Goal: Transaction & Acquisition: Purchase product/service

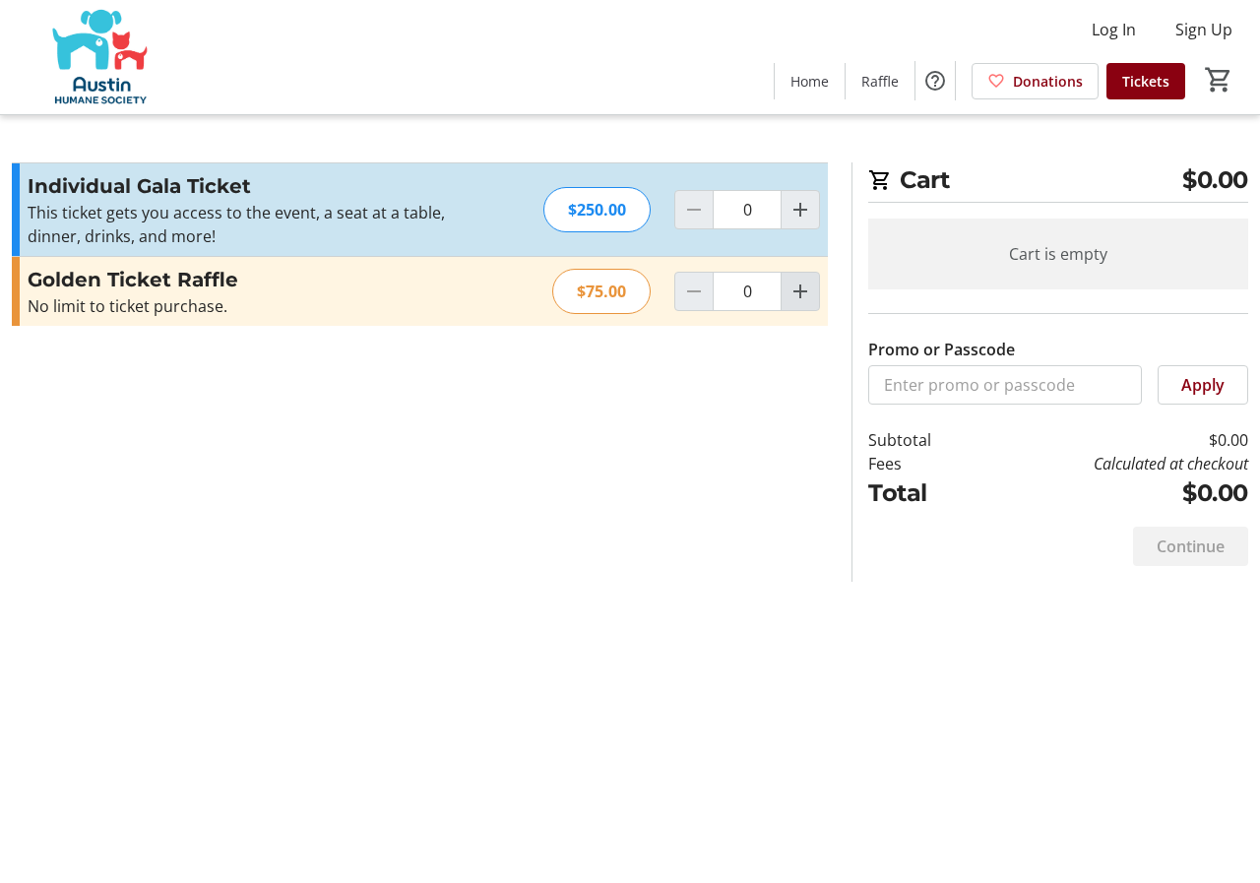
click at [788, 303] on mat-icon "Increment by one" at bounding box center [800, 292] width 24 height 24
type input "1"
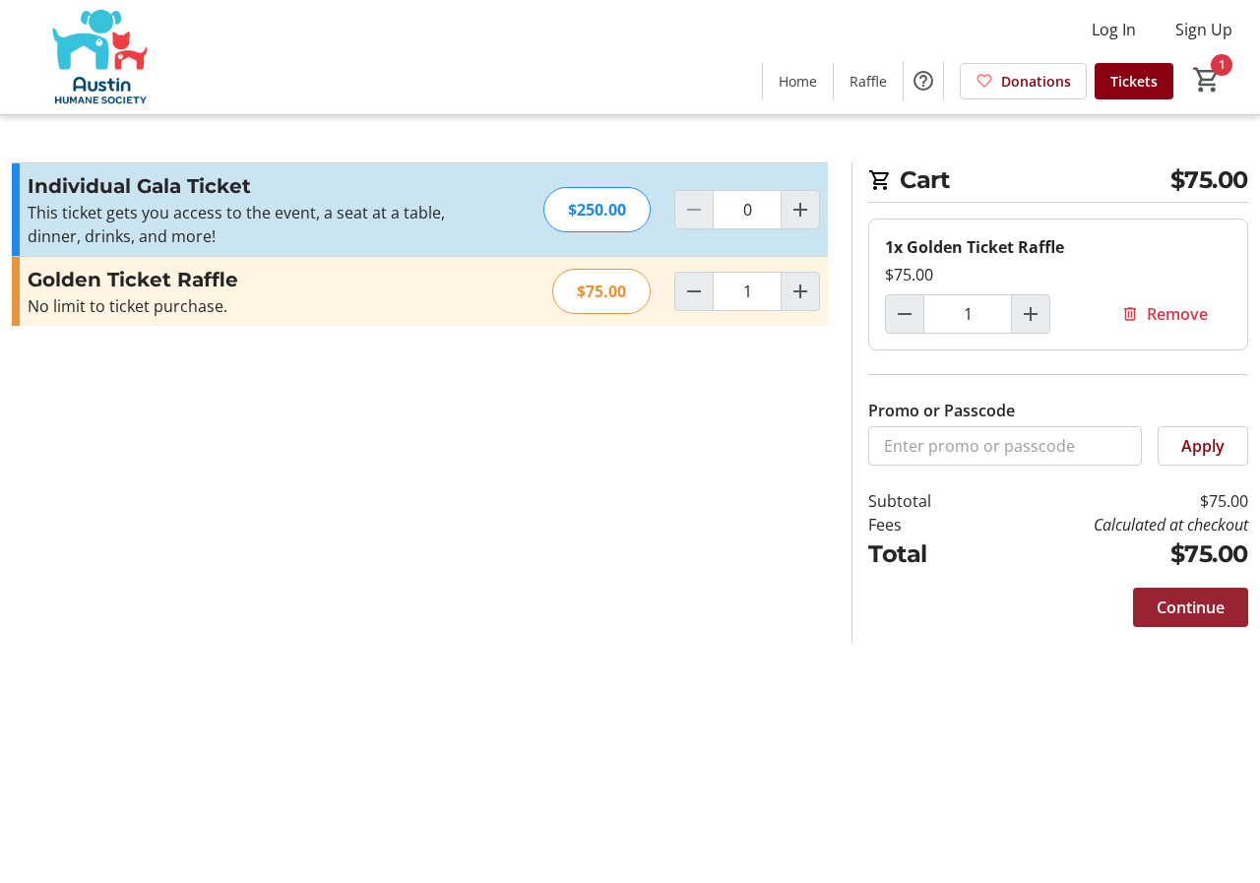
click at [1157, 619] on span "Continue" at bounding box center [1191, 607] width 68 height 24
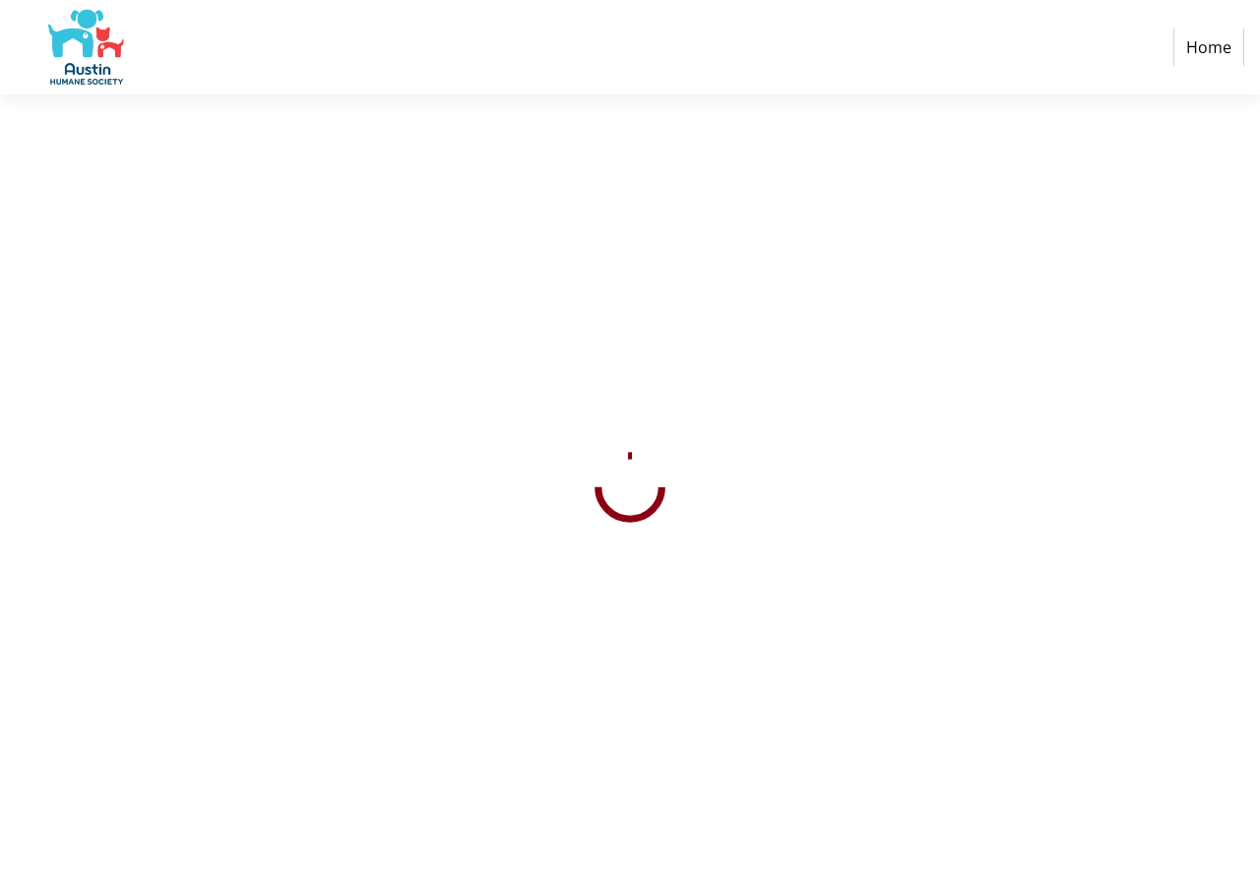
select select "US"
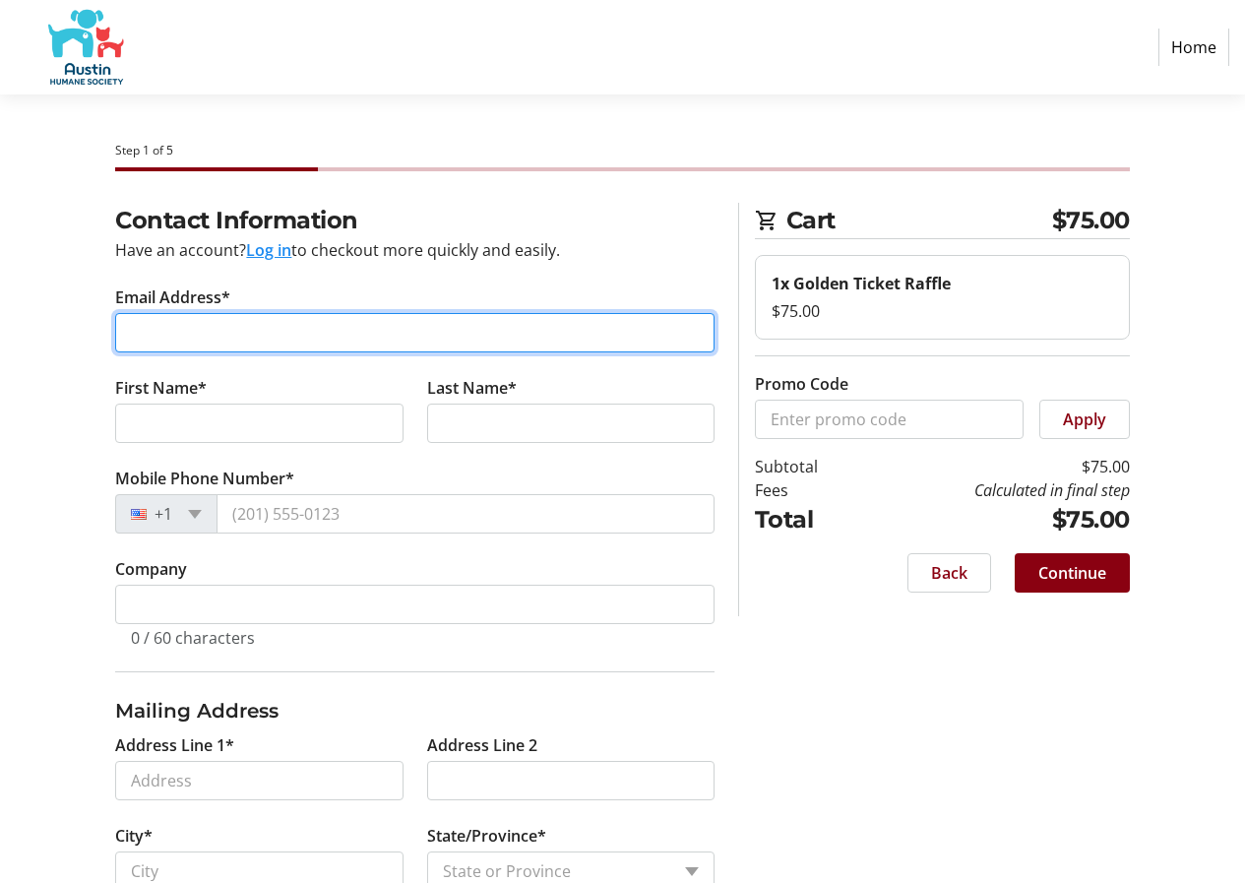
click at [271, 352] on input "Email Address*" at bounding box center [414, 332] width 599 height 39
type input "[EMAIL_ADDRESS][DOMAIN_NAME]"
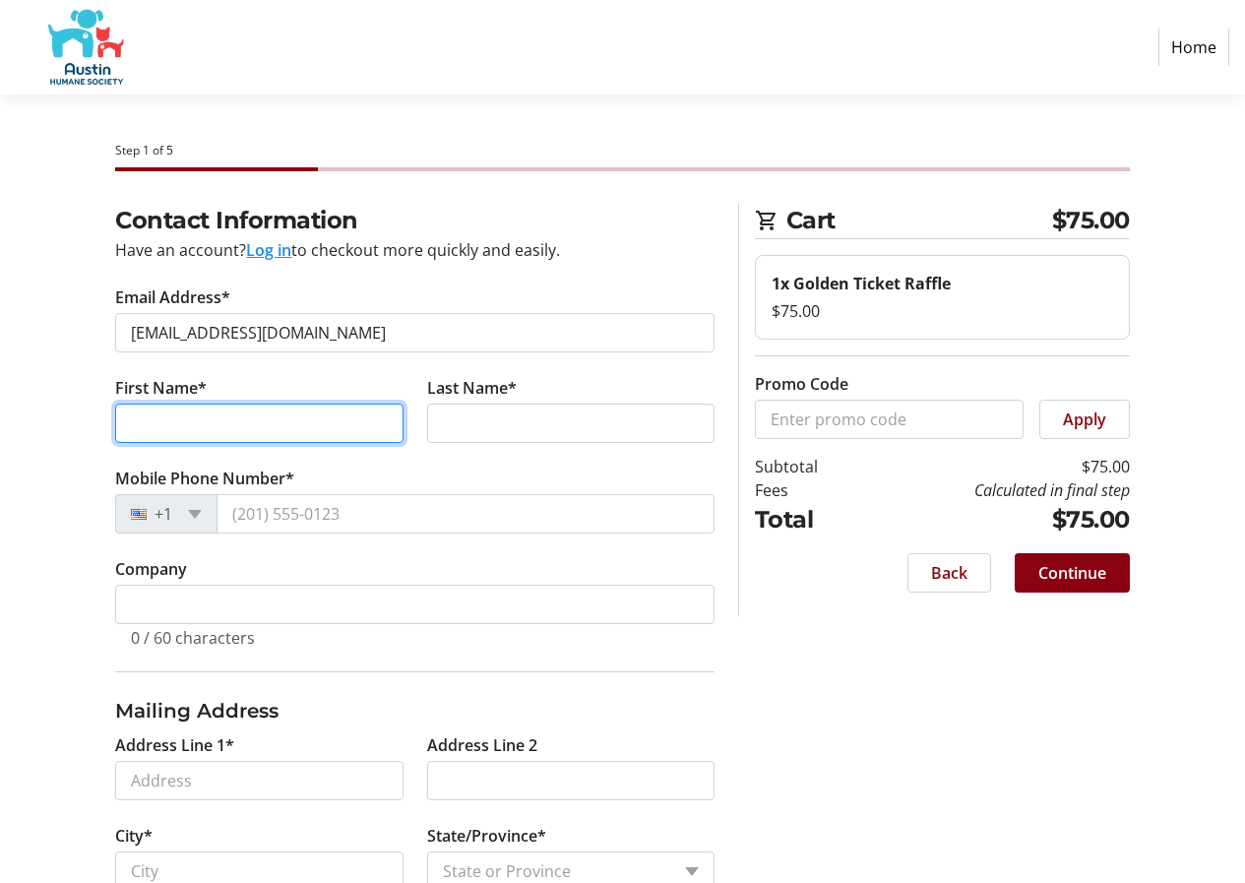
click at [204, 443] on input "First Name*" at bounding box center [258, 423] width 287 height 39
type input "[PERSON_NAME]"
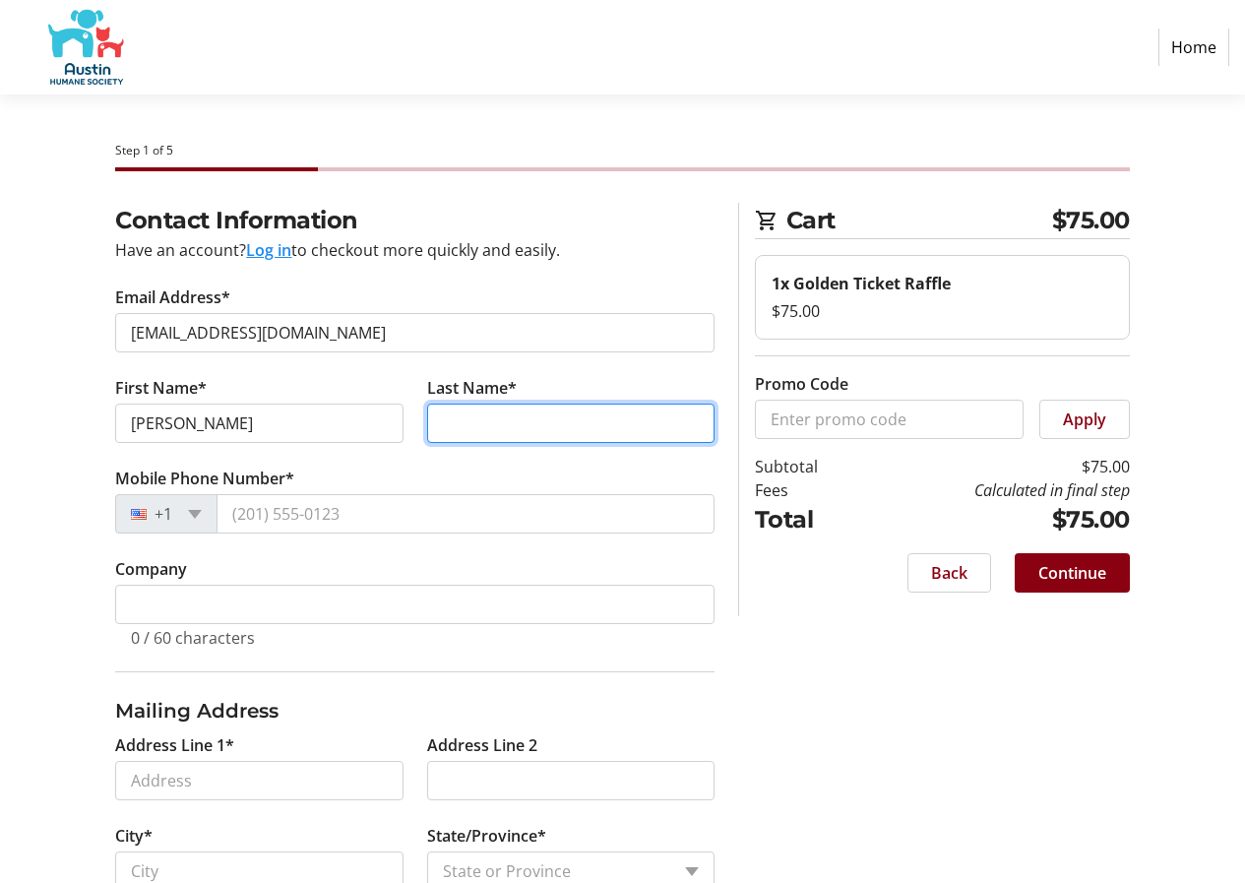
click at [488, 443] on input "Last Name*" at bounding box center [570, 423] width 287 height 39
type input "[PERSON_NAME]"
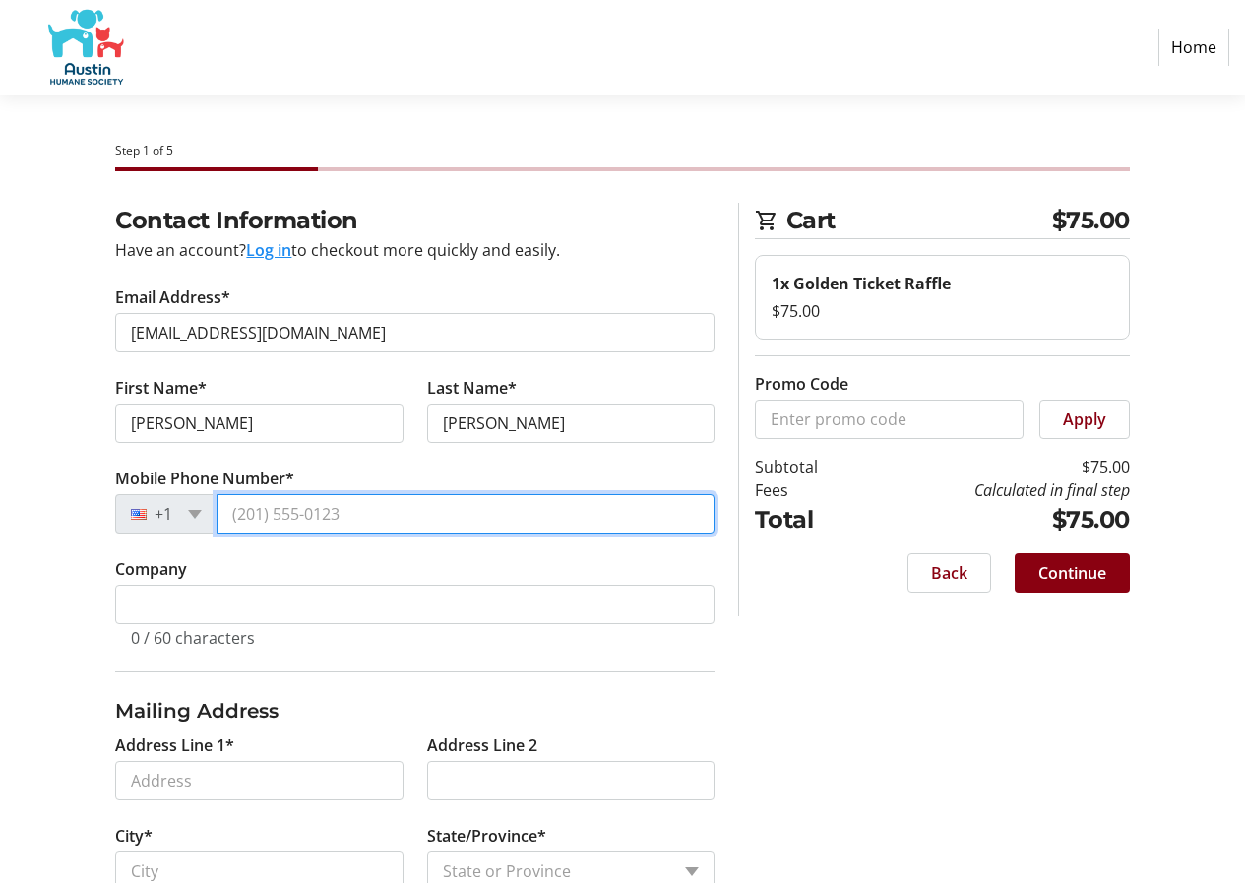
click at [305, 533] on input "Mobile Phone Number*" at bounding box center [466, 513] width 498 height 39
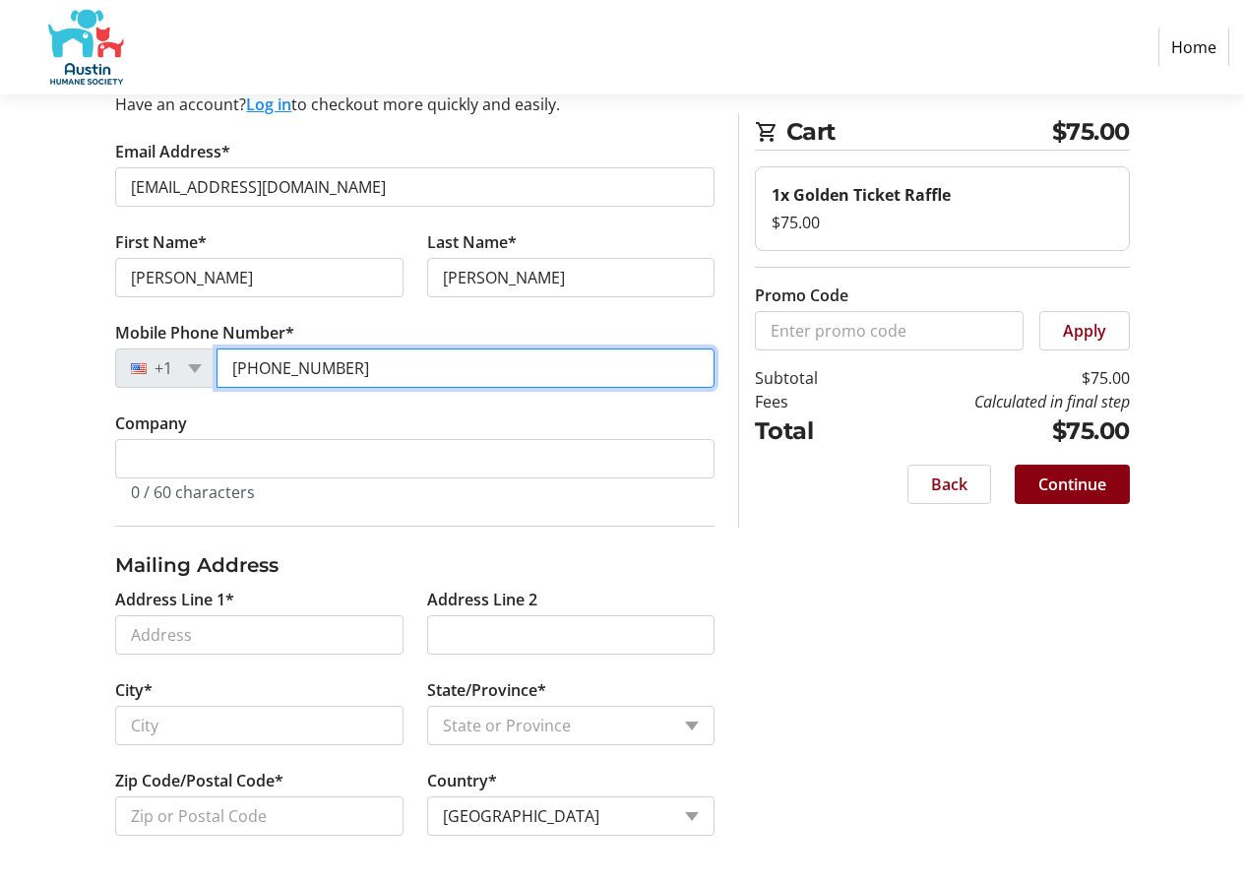
scroll to position [295, 0]
type input "[PHONE_NUMBER]"
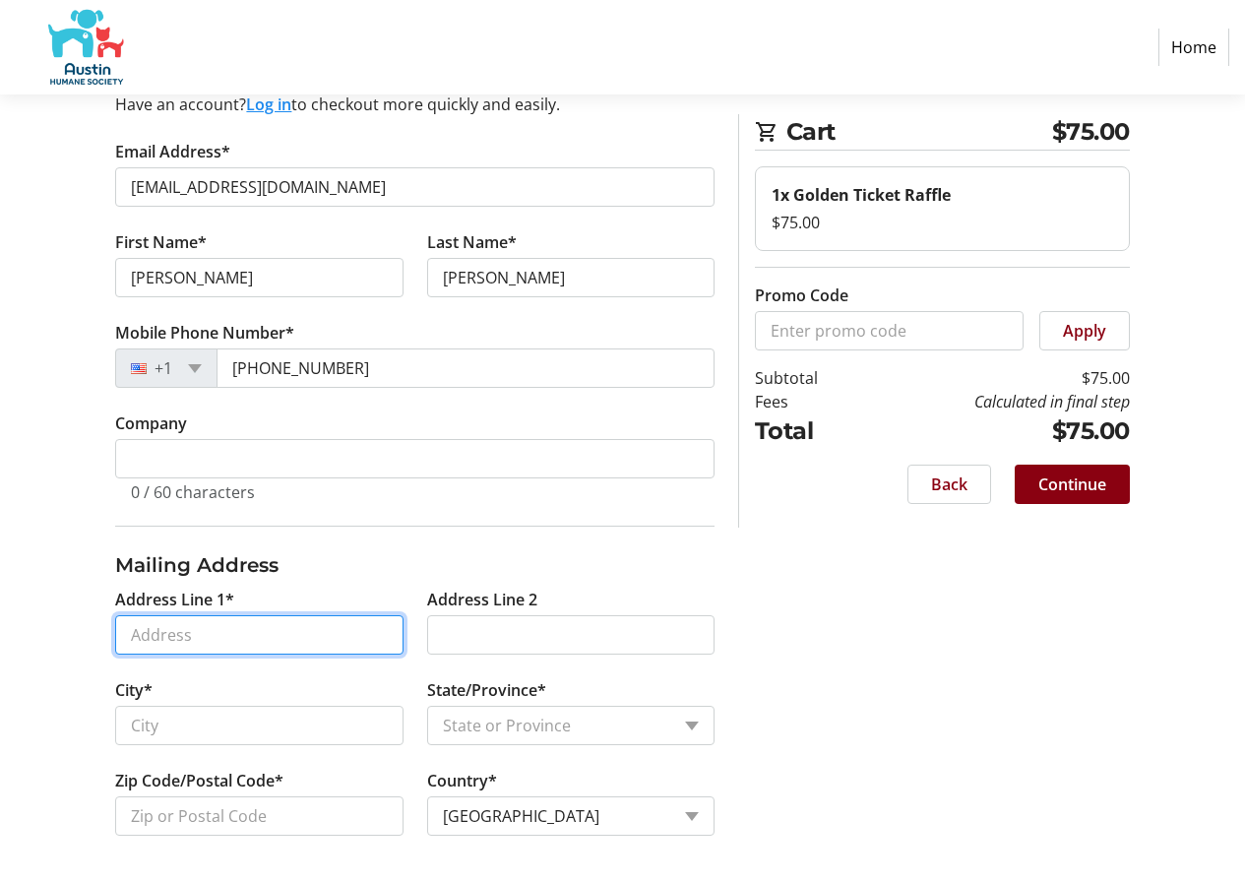
click at [290, 655] on input "Address Line 1*" at bounding box center [258, 634] width 287 height 39
type input "[STREET_ADDRESS][PERSON_NAME]"
type input "Austin"
select select "[GEOGRAPHIC_DATA]"
type input "78723"
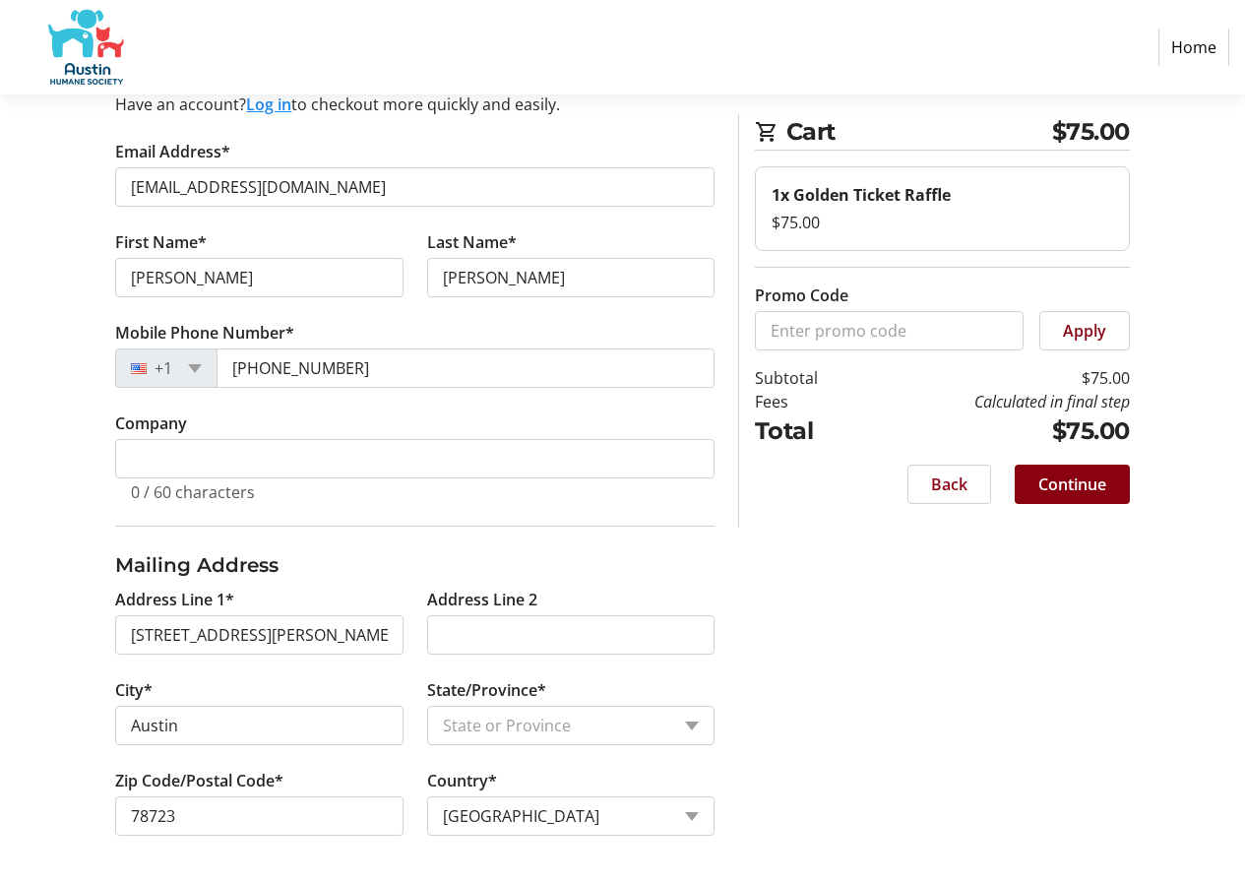
scroll to position [382, 0]
click at [1038, 496] on span "Continue" at bounding box center [1072, 484] width 68 height 24
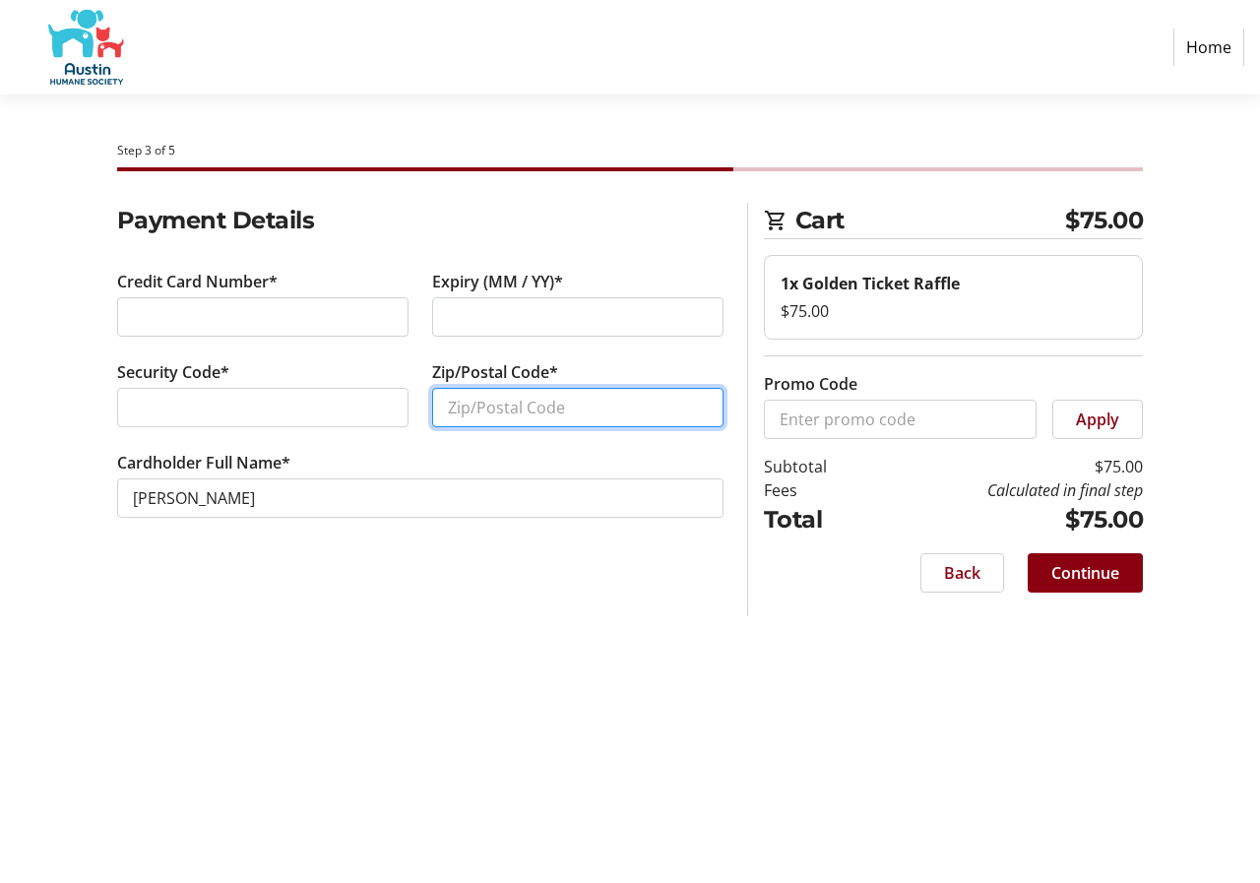
click at [448, 427] on input "Zip/Postal Code*" at bounding box center [577, 407] width 291 height 39
type input "78723"
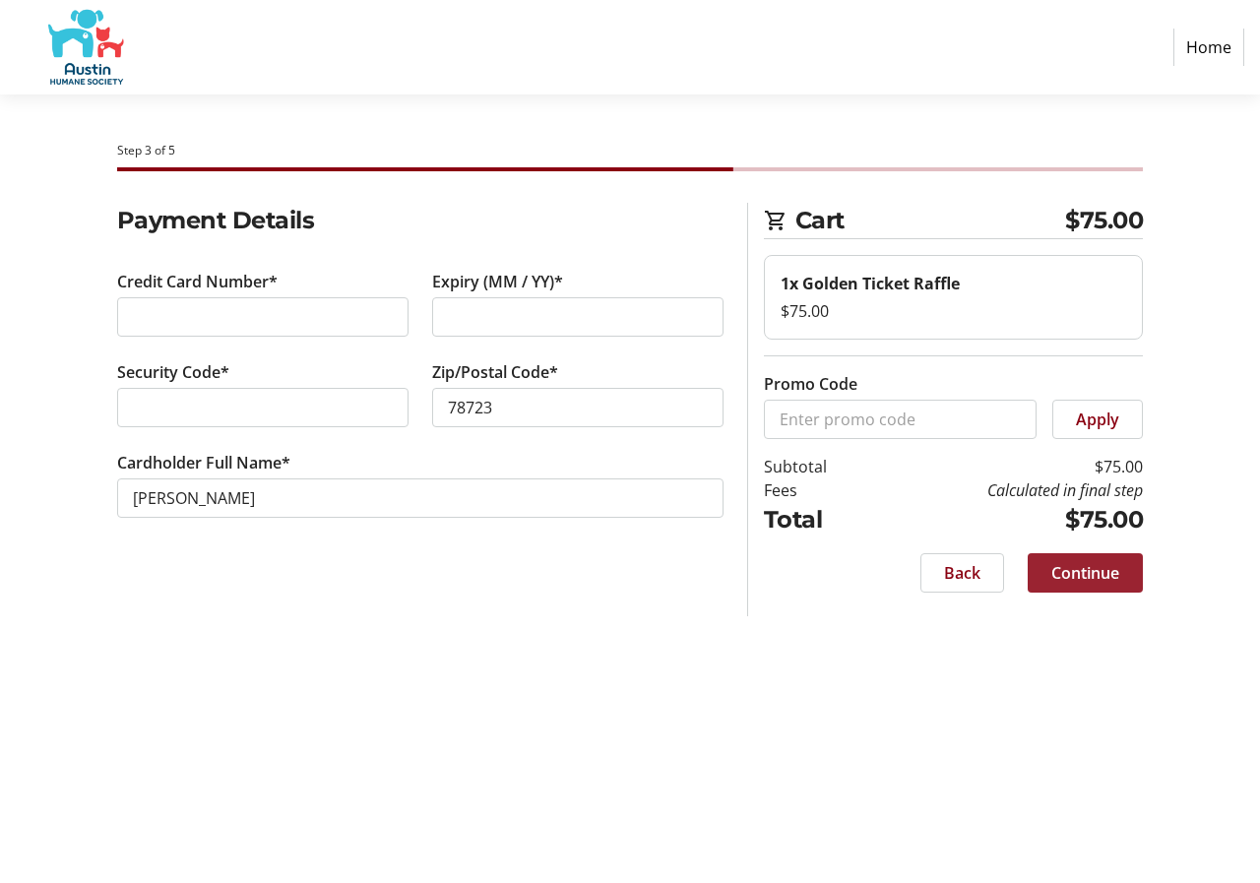
click at [1063, 585] on span "Continue" at bounding box center [1085, 573] width 68 height 24
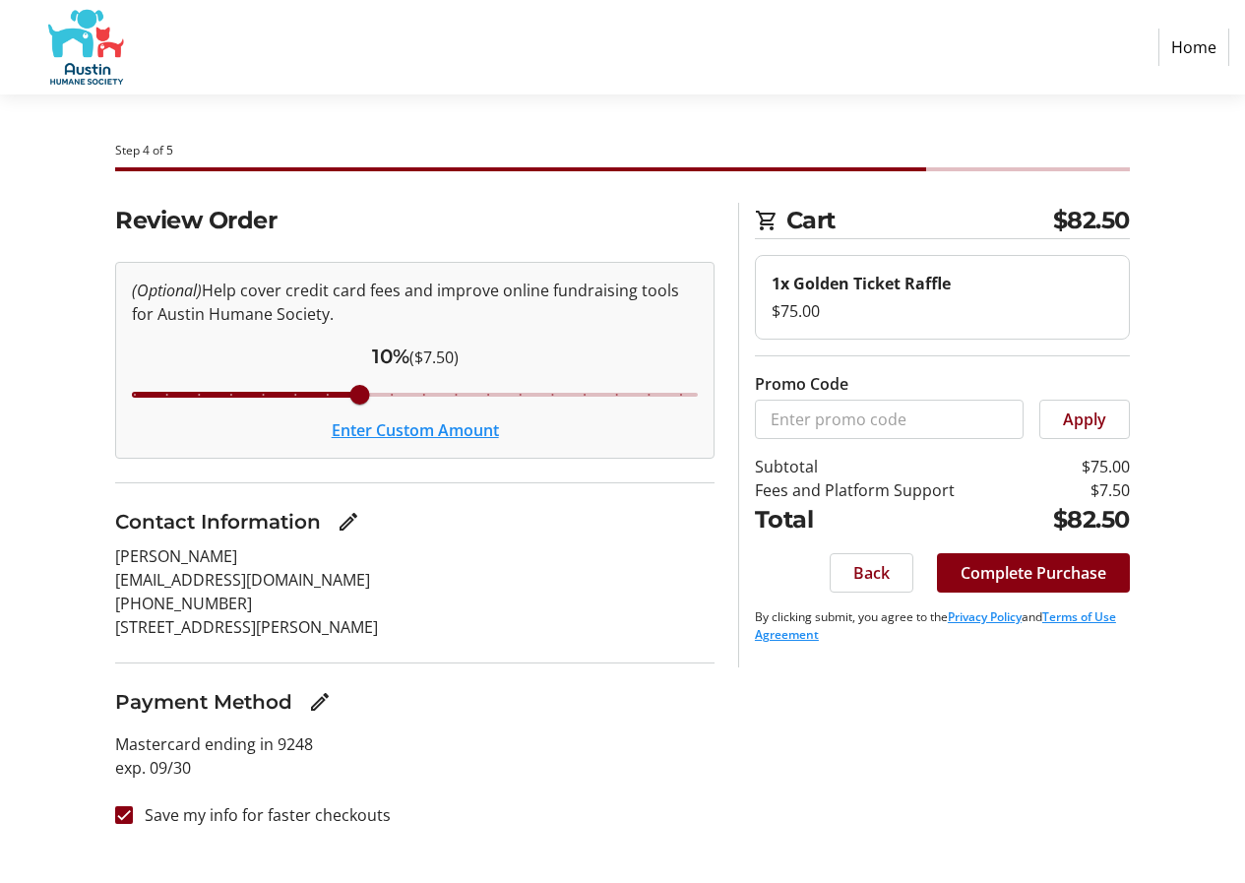
scroll to position [147, 0]
click at [125, 824] on input "Save my info for faster checkouts" at bounding box center [124, 815] width 18 height 18
checkbox input "false"
click at [1055, 575] on span "Complete Purchase" at bounding box center [1034, 573] width 146 height 24
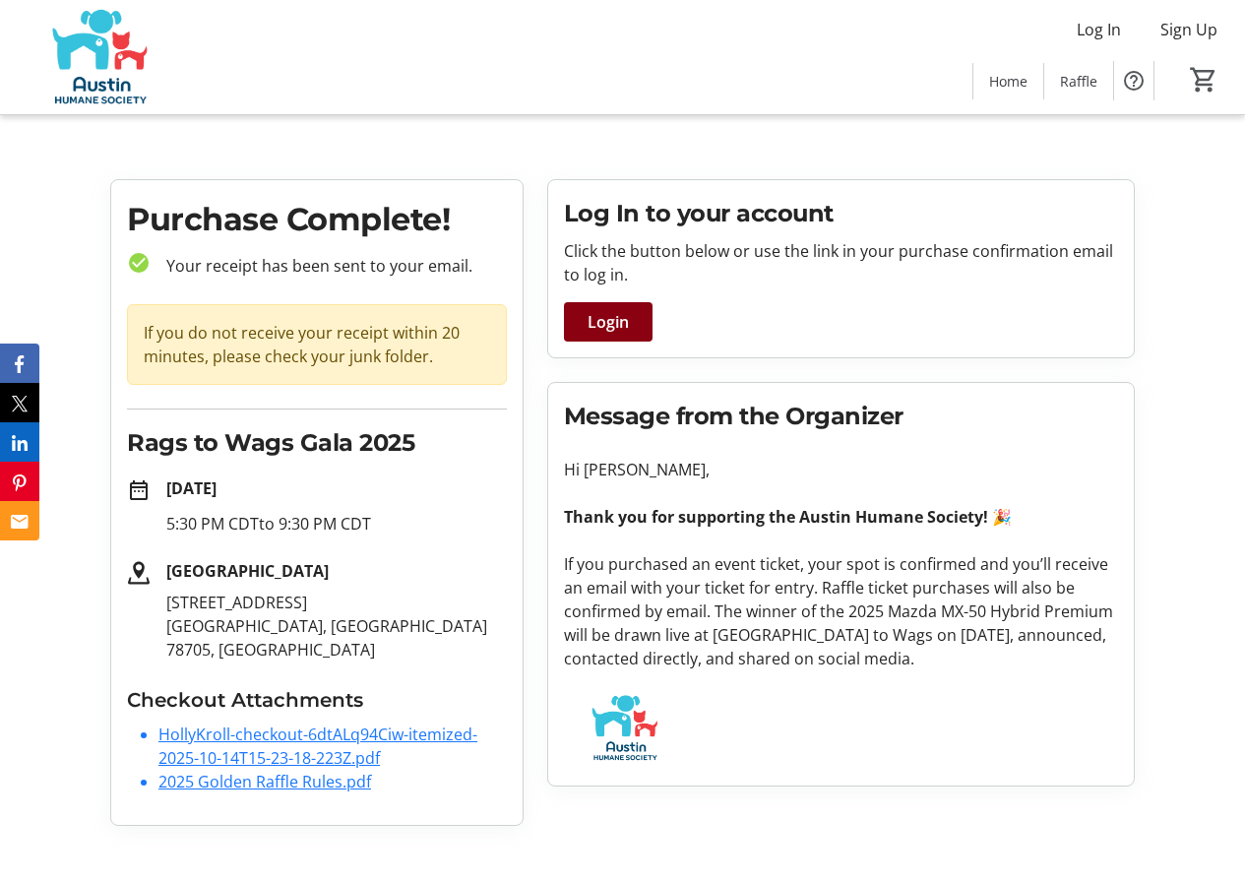
scroll to position [290, 0]
